Goal: Information Seeking & Learning: Learn about a topic

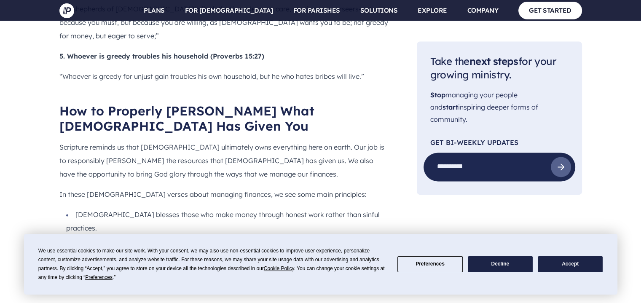
scroll to position [1124, 0]
click at [512, 268] on button "Decline" at bounding box center [500, 264] width 65 height 16
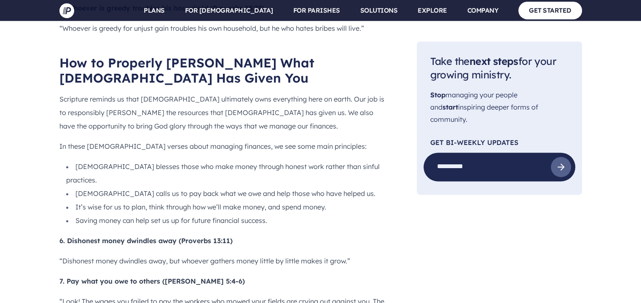
scroll to position [1203, 0]
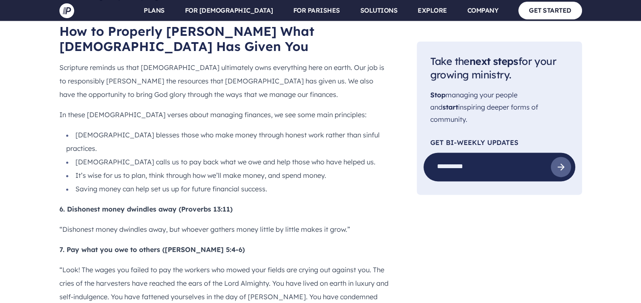
drag, startPoint x: 60, startPoint y: 229, endPoint x: 98, endPoint y: 231, distance: 38.0
drag, startPoint x: 59, startPoint y: 228, endPoint x: 273, endPoint y: 235, distance: 214.5
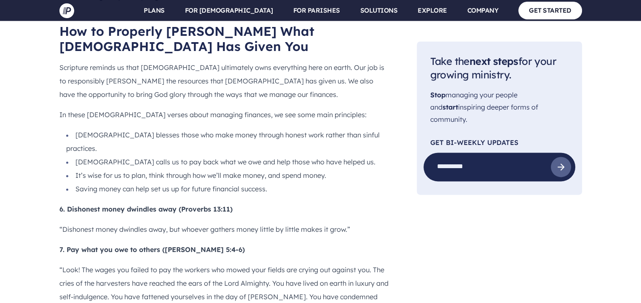
scroll to position [1235, 0]
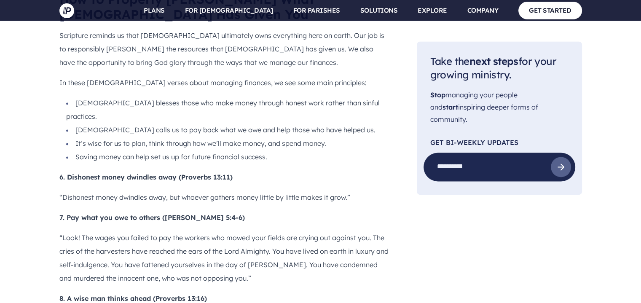
drag, startPoint x: 60, startPoint y: 197, endPoint x: 306, endPoint y: 203, distance: 245.7
copy p "“A wise man thinks ahead; a fool doesn’t, and even brags about it!”"
